Goal: Ask a question

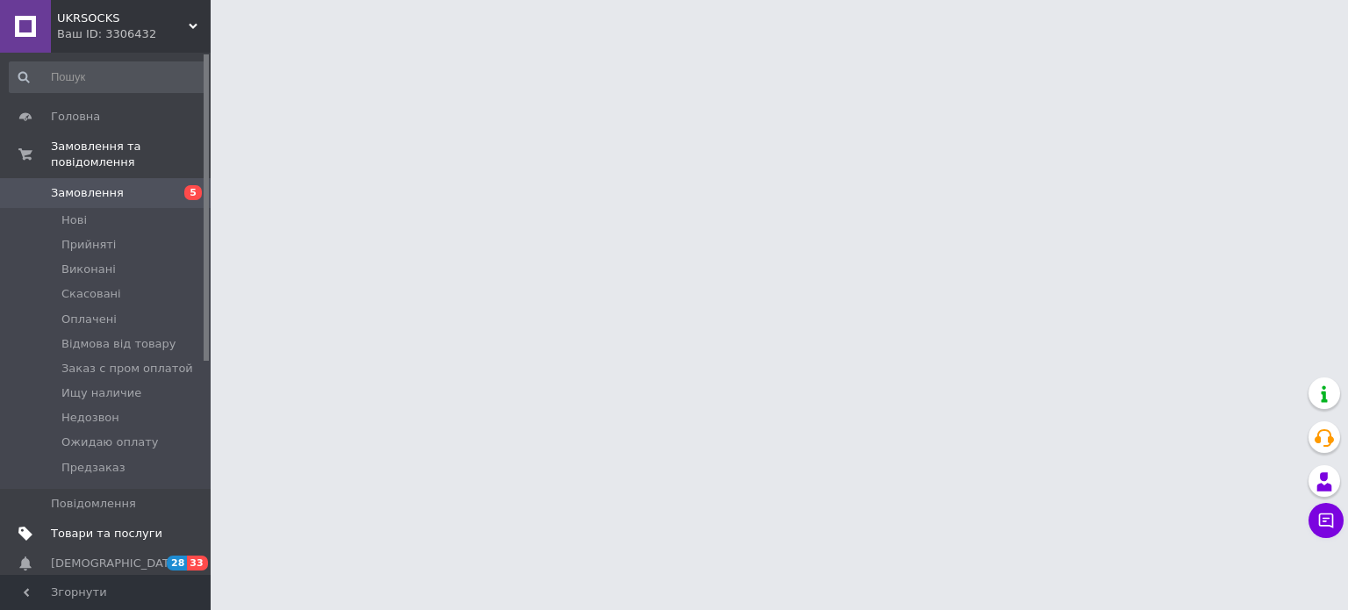
click at [97, 526] on span "Товари та послуги" at bounding box center [106, 534] width 111 height 16
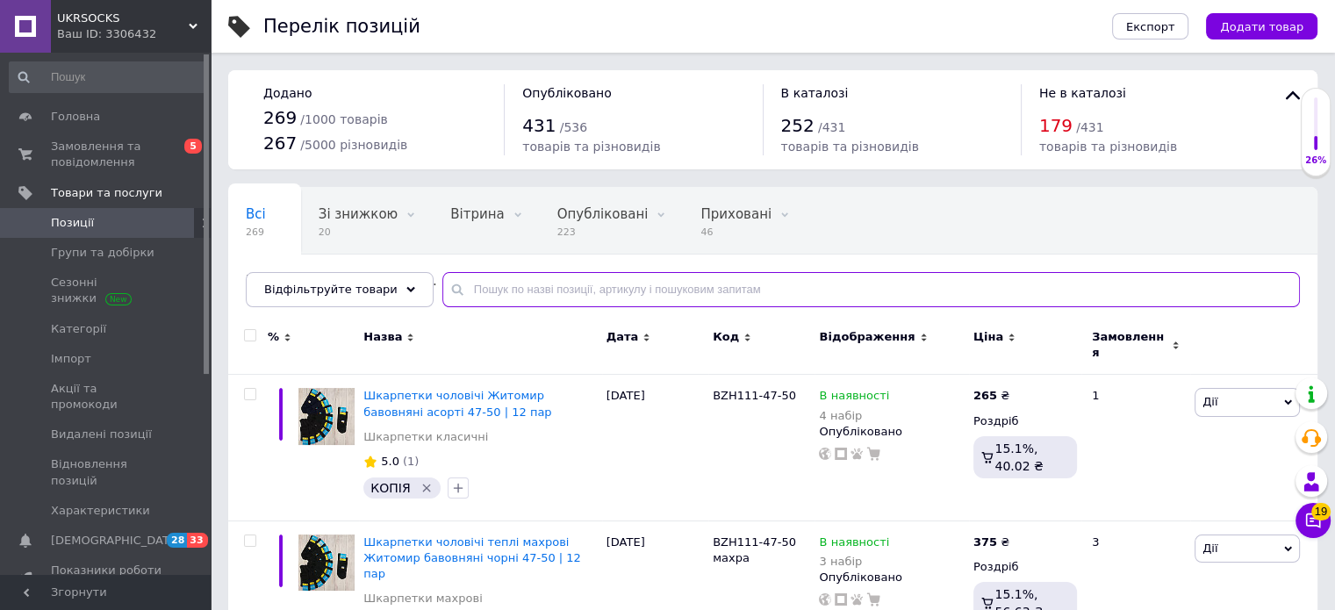
click at [506, 295] on input "text" at bounding box center [870, 289] width 857 height 35
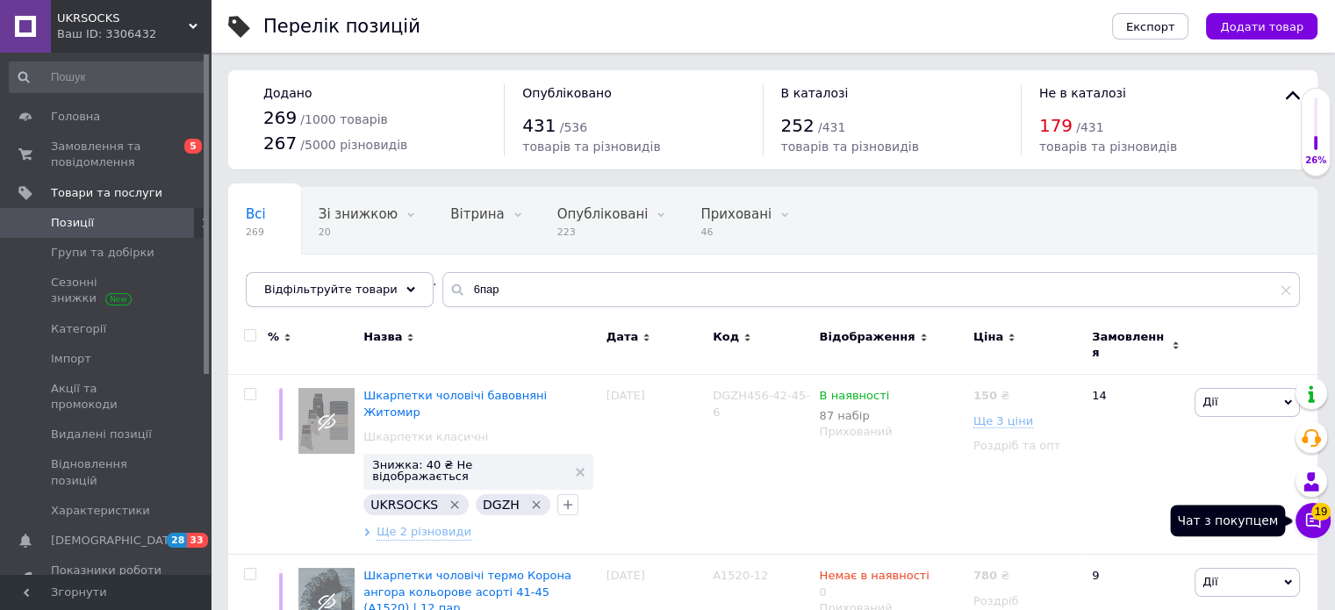
click at [1319, 518] on span "19" at bounding box center [1320, 512] width 19 height 18
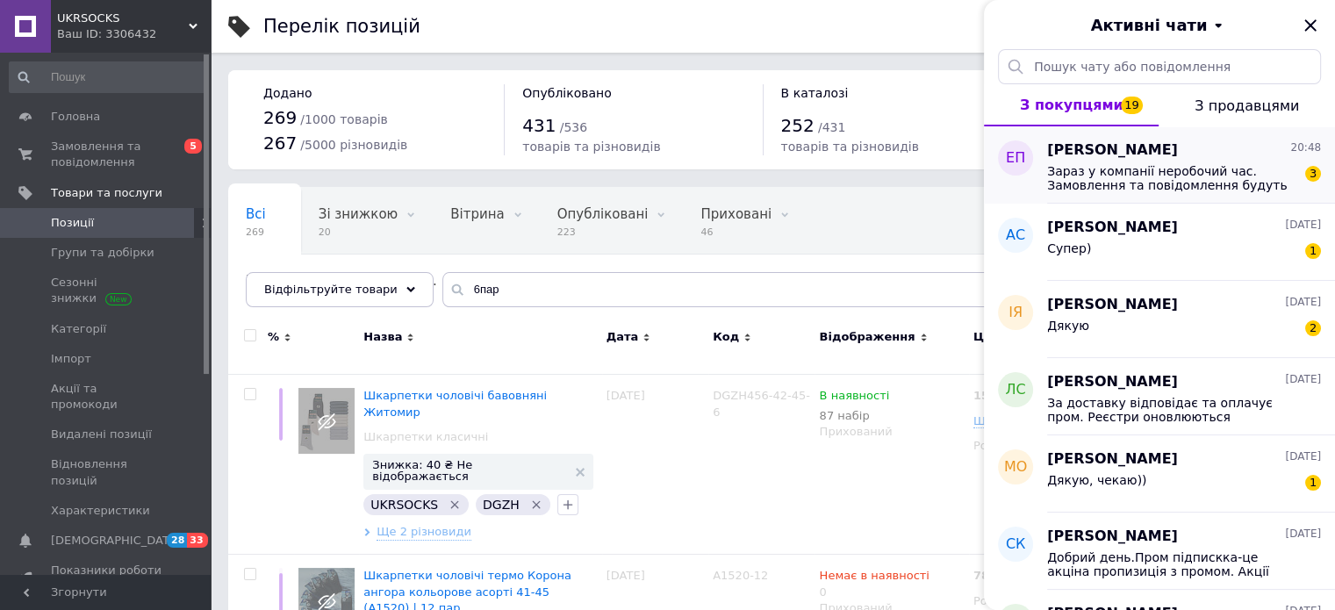
click at [1113, 168] on span "Зараз у компанії неробочий час. Замовлення та повідомлення будуть оброблені з 1…" at bounding box center [1171, 178] width 249 height 28
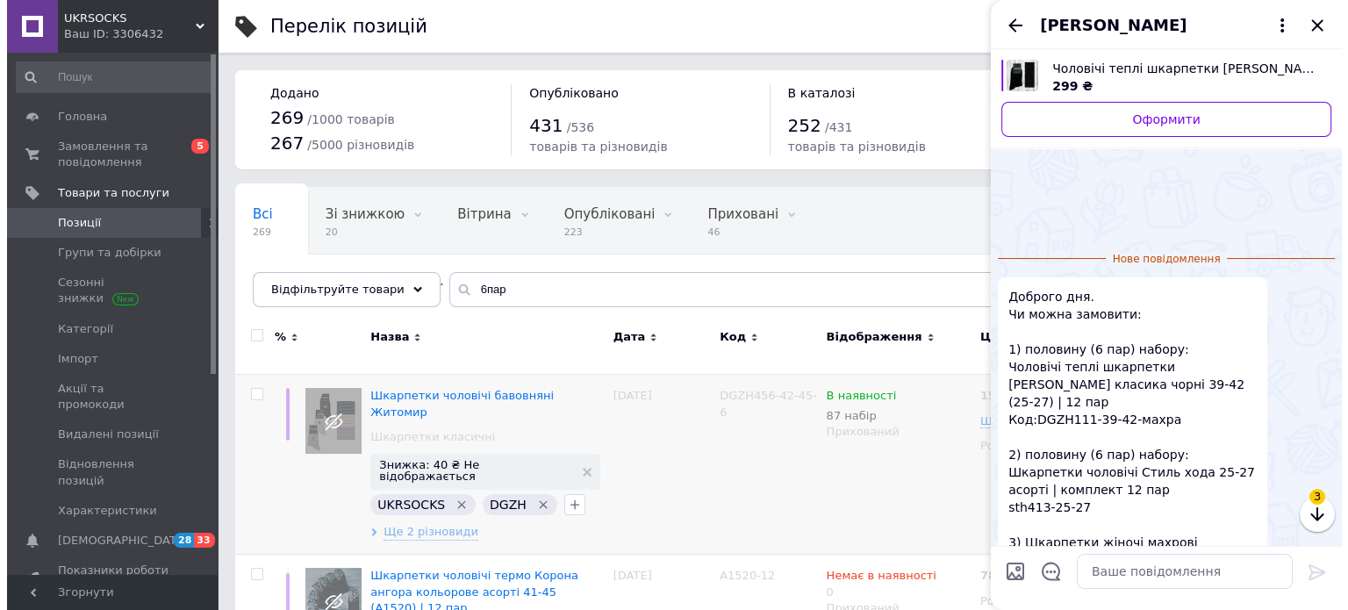
scroll to position [101, 0]
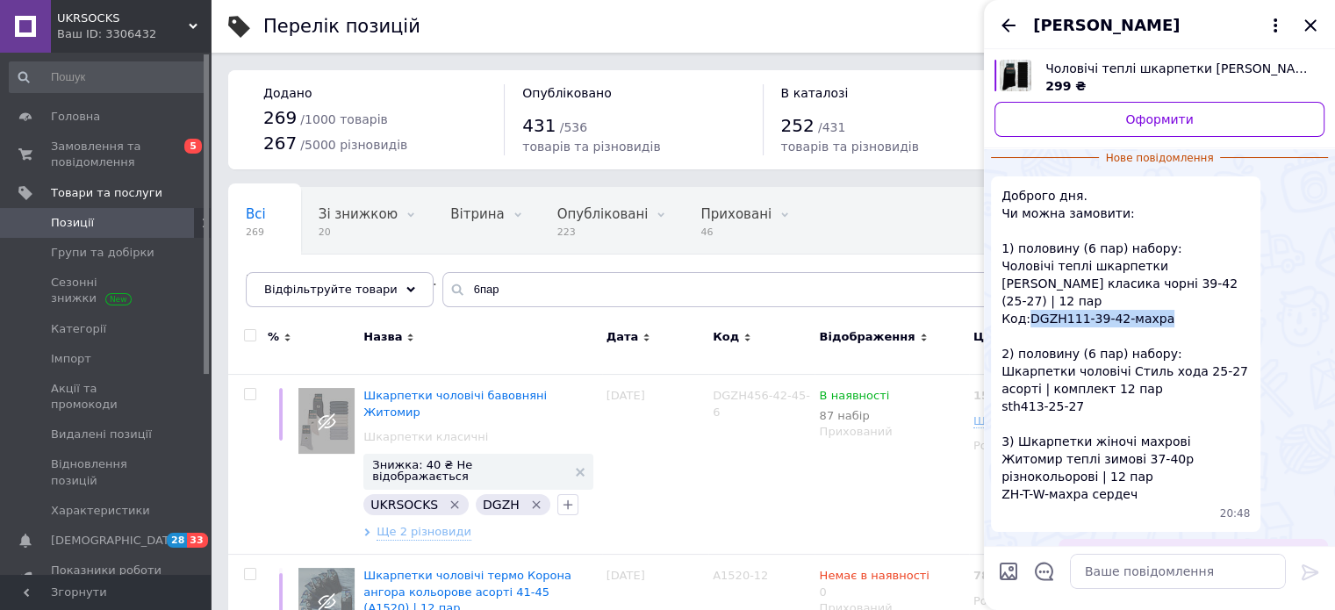
drag, startPoint x: 1158, startPoint y: 301, endPoint x: 1025, endPoint y: 301, distance: 133.4
click at [1025, 301] on span "Доброго дня. Чи можна замовити: 1) половину (6 пар) набору: Чоловічі теплі шкар…" at bounding box center [1125, 345] width 248 height 316
copy span "DGZH111-39-42-махра"
drag, startPoint x: 487, startPoint y: 291, endPoint x: 435, endPoint y: 281, distance: 52.8
click at [442, 281] on div "6пар" at bounding box center [870, 289] width 857 height 35
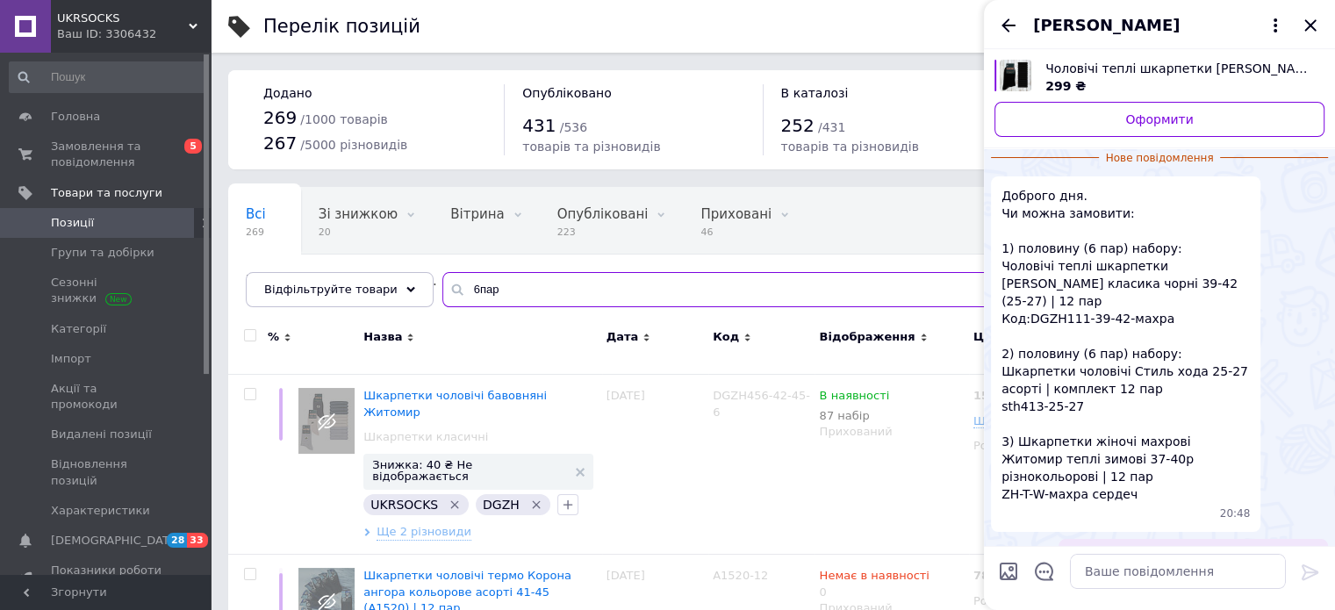
paste input "DGZH111-39-42-махра"
type input "DGZH111-39-42-махра"
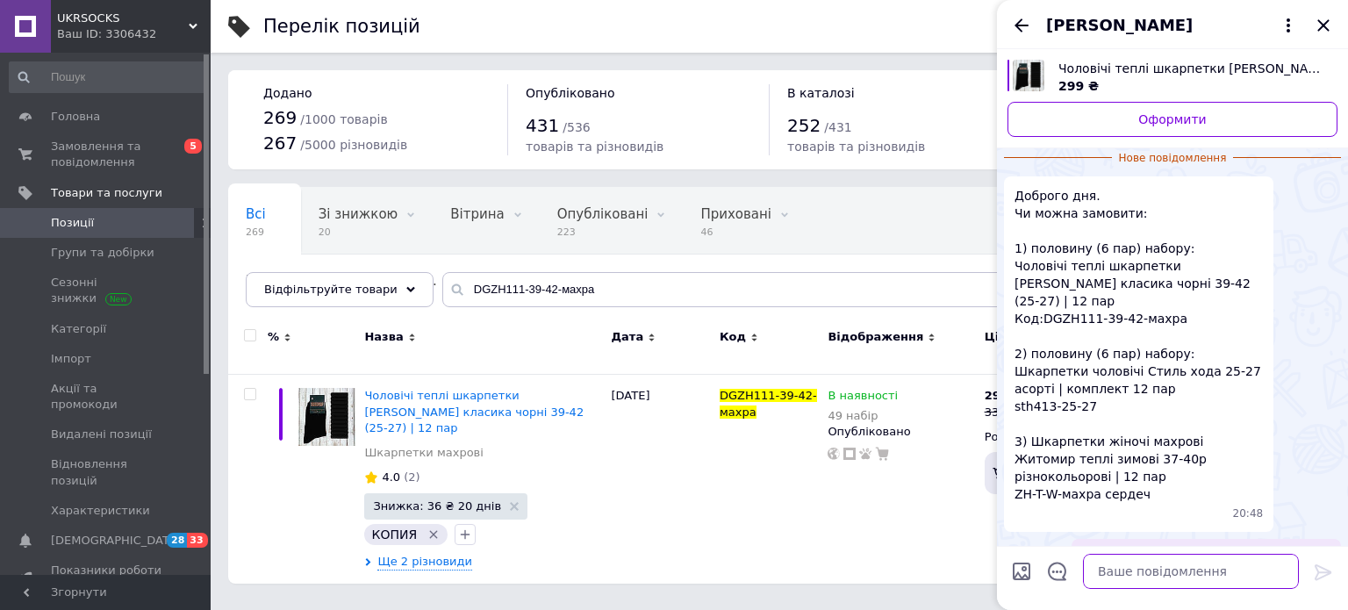
click at [1160, 578] on textarea at bounding box center [1191, 571] width 216 height 35
type textarea "м"
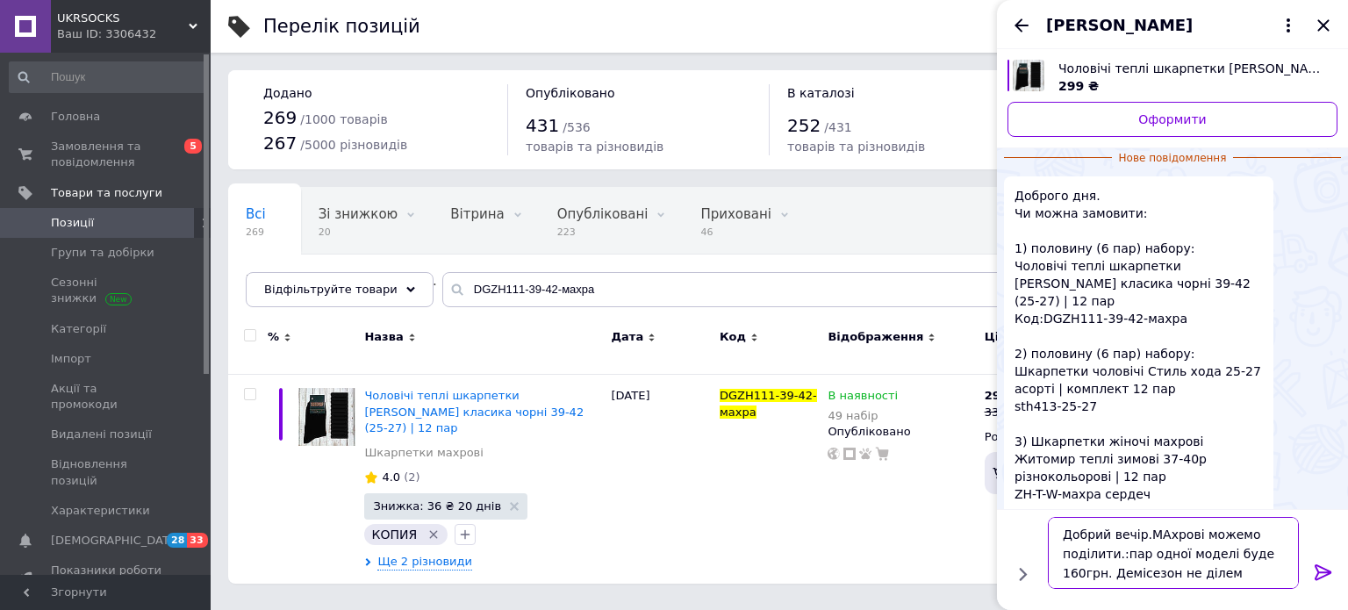
type textarea "Добрий вечір.МАхрові можемо поділити.:пар одної моделі буде 160грн. Демісезон н…"
click at [1210, 570] on textarea "Добрий вечір.МАхрові можемо поділити.:пар одної моделі буде 160грн. Демісезон н…" at bounding box center [1173, 553] width 251 height 72
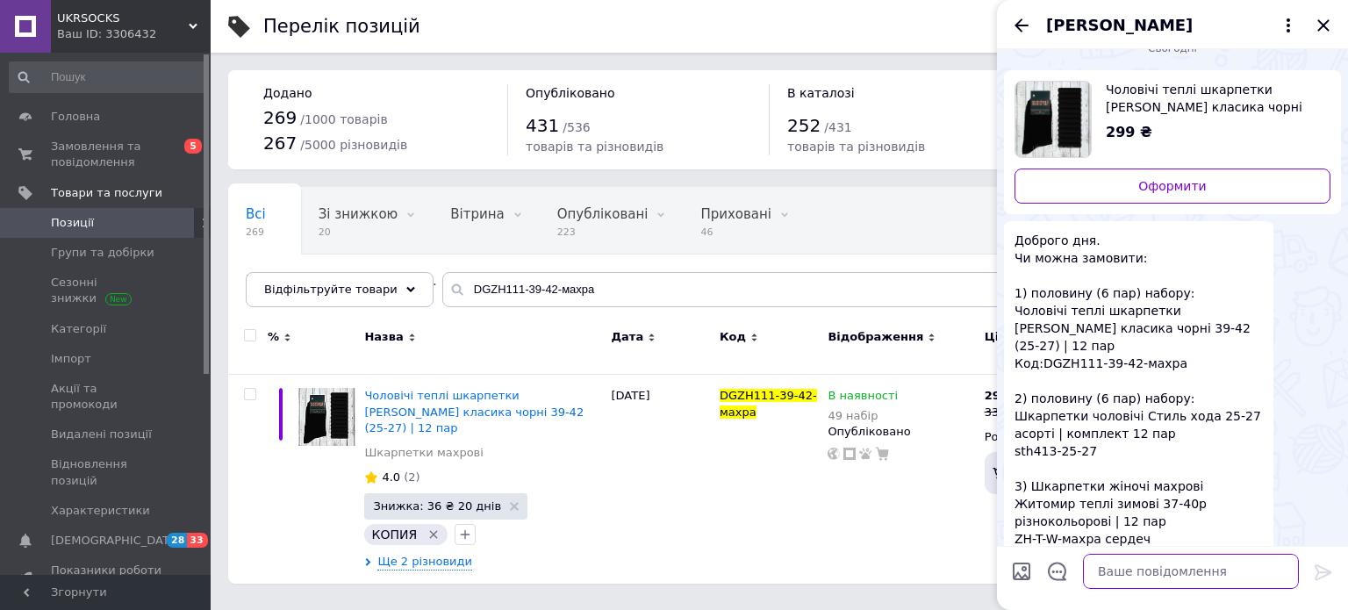
scroll to position [260, 0]
